Goal: Check status: Check status

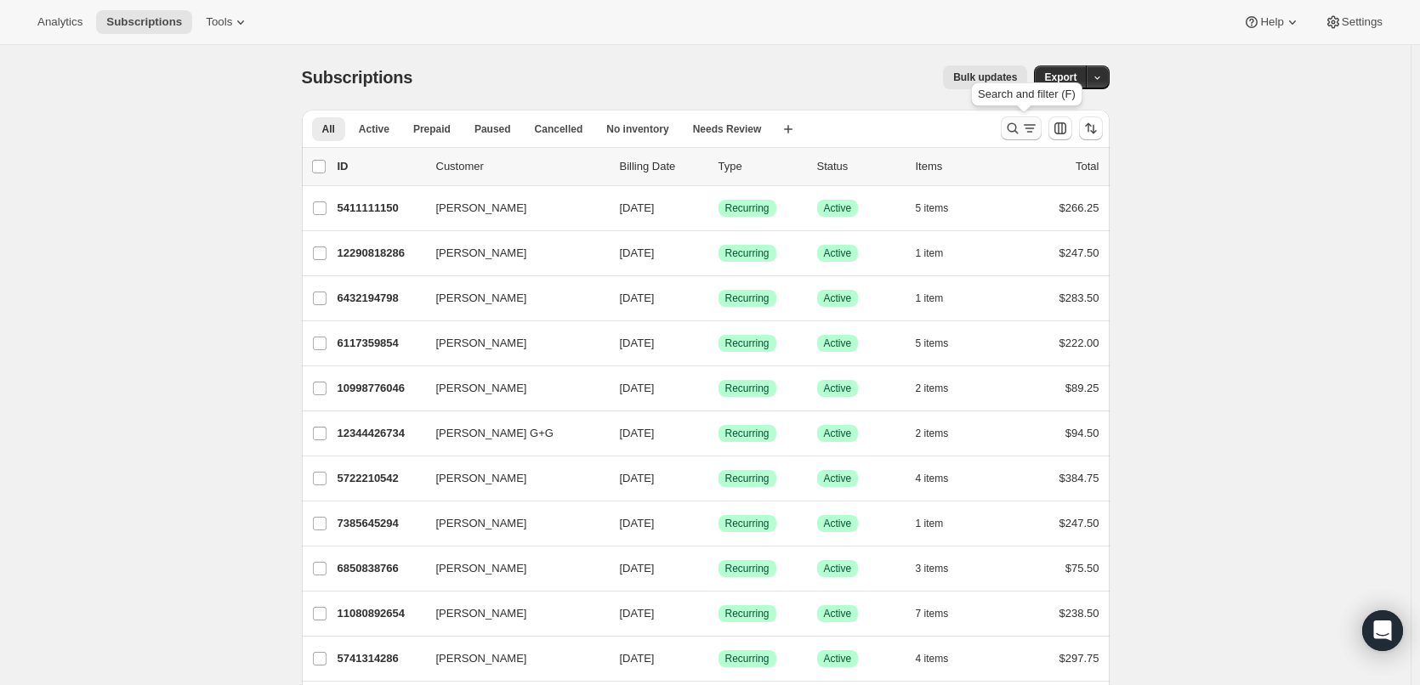
click at [1032, 129] on icon "Search and filter results" at bounding box center [1029, 128] width 17 height 17
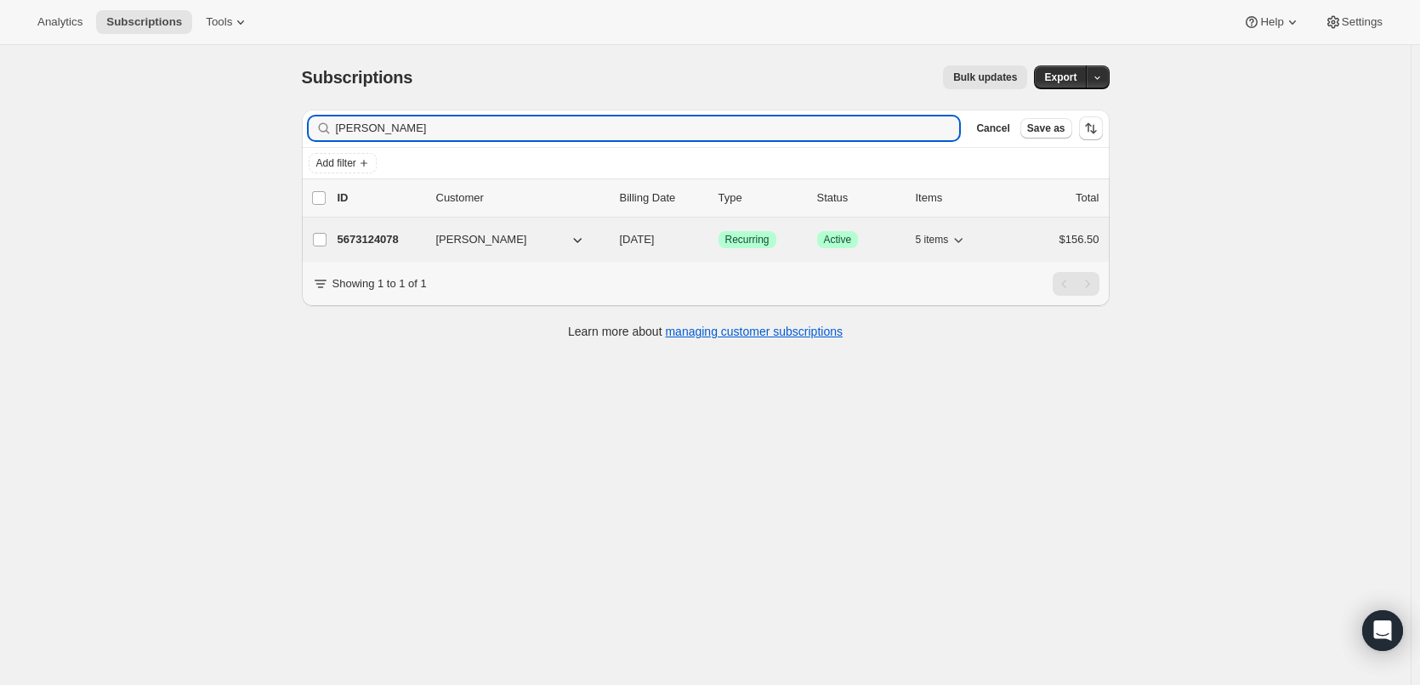
type input "[PERSON_NAME]"
click at [406, 235] on p "5673124078" at bounding box center [380, 239] width 85 height 17
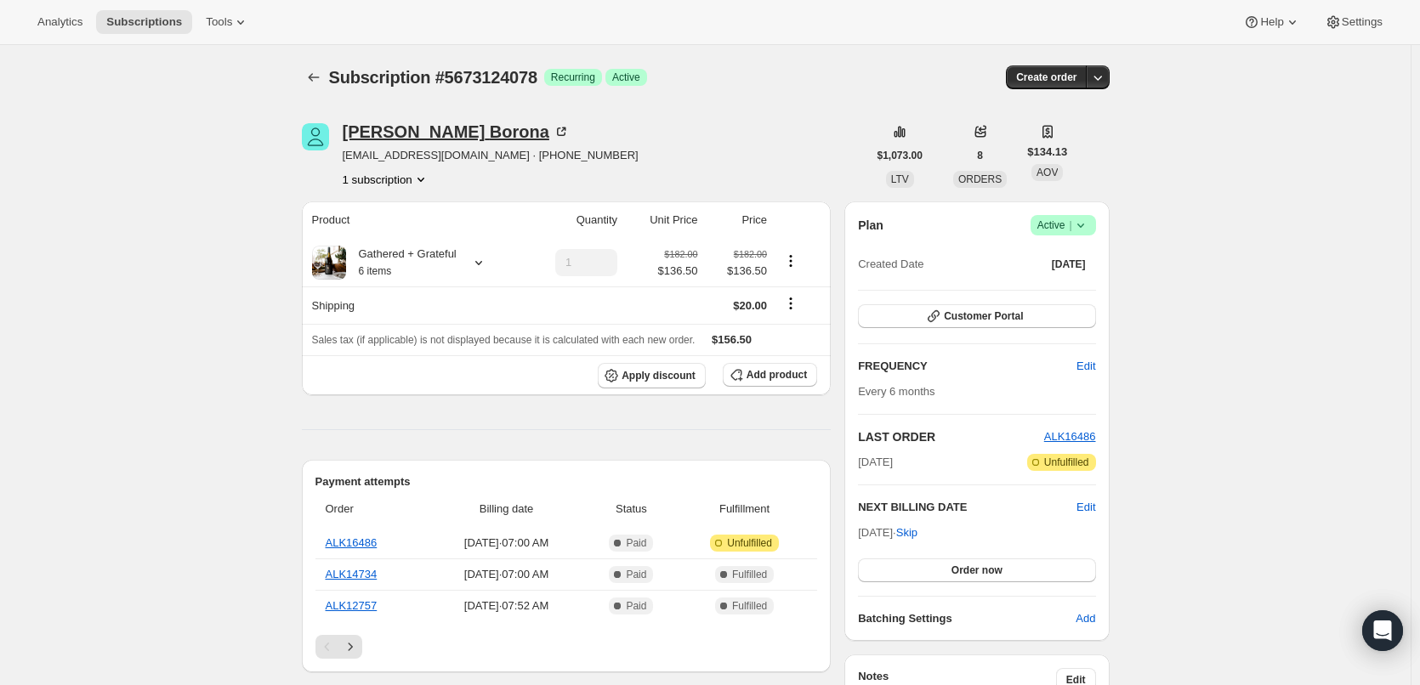
click at [389, 129] on div "[PERSON_NAME]" at bounding box center [456, 131] width 227 height 17
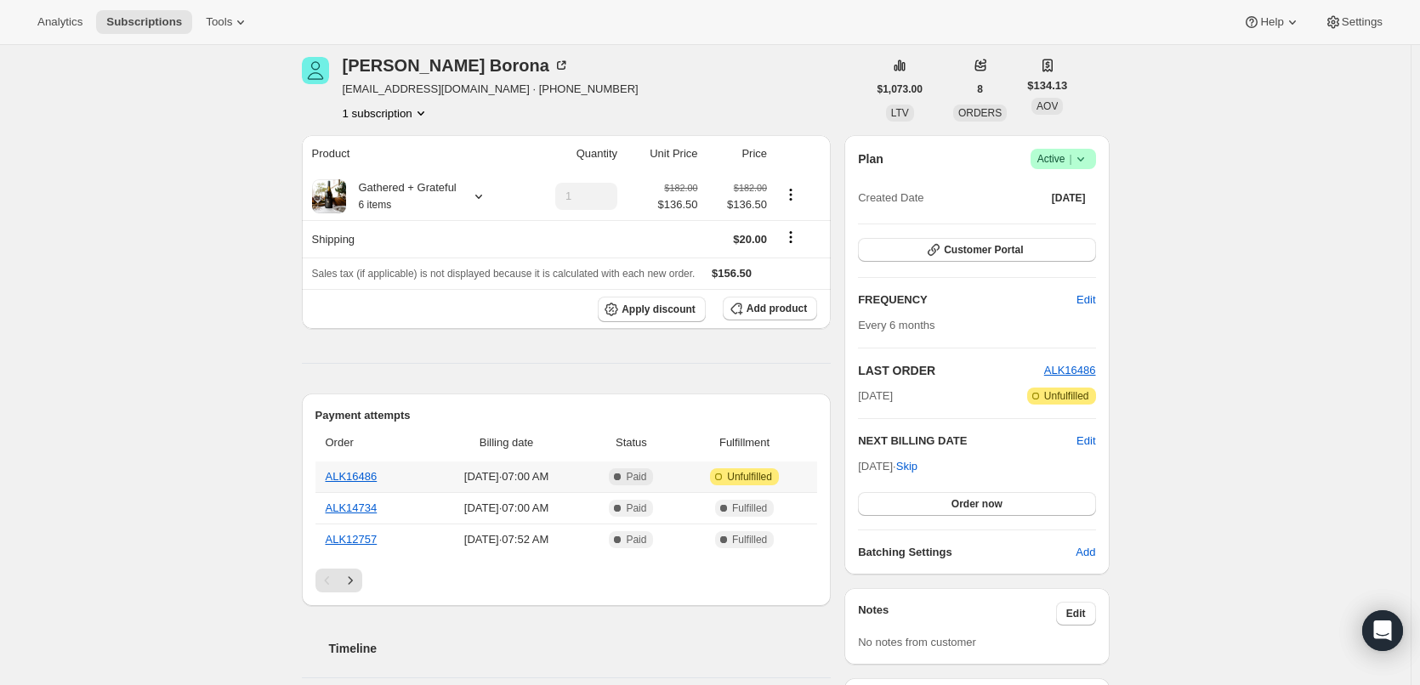
scroll to position [85, 0]
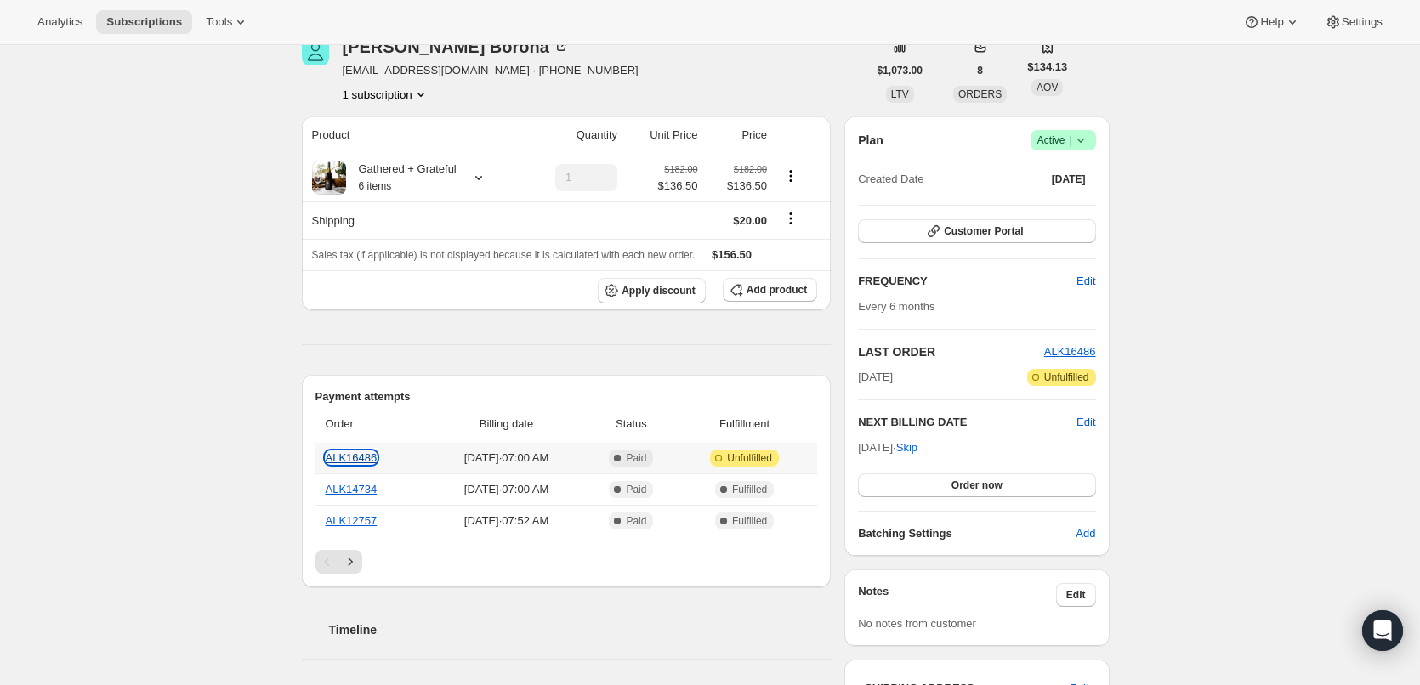
click at [353, 460] on link "ALK16486" at bounding box center [352, 458] width 52 height 13
click at [344, 456] on link "ALK16486" at bounding box center [352, 458] width 52 height 13
